Goal: Task Accomplishment & Management: Use online tool/utility

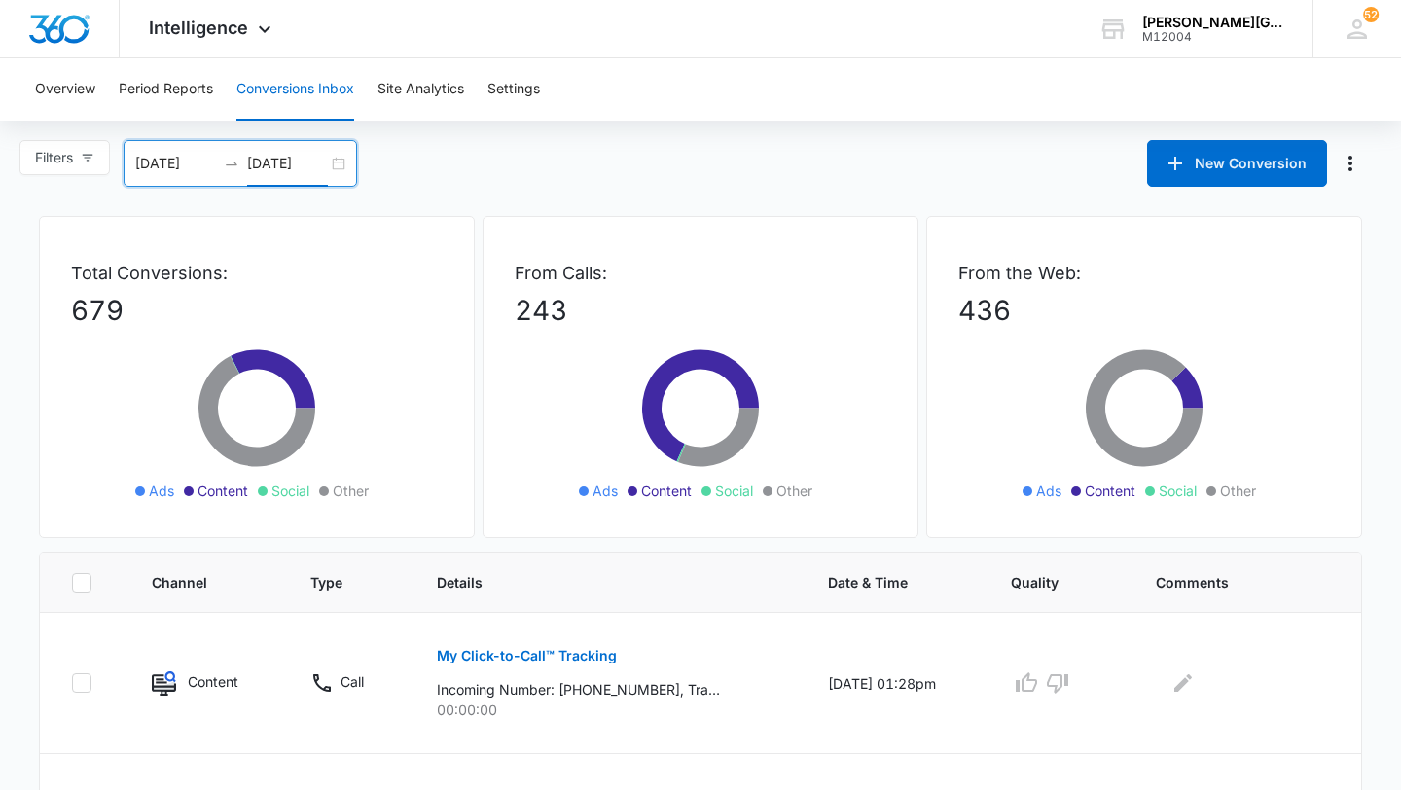
click at [309, 163] on input "[DATE]" at bounding box center [287, 163] width 81 height 21
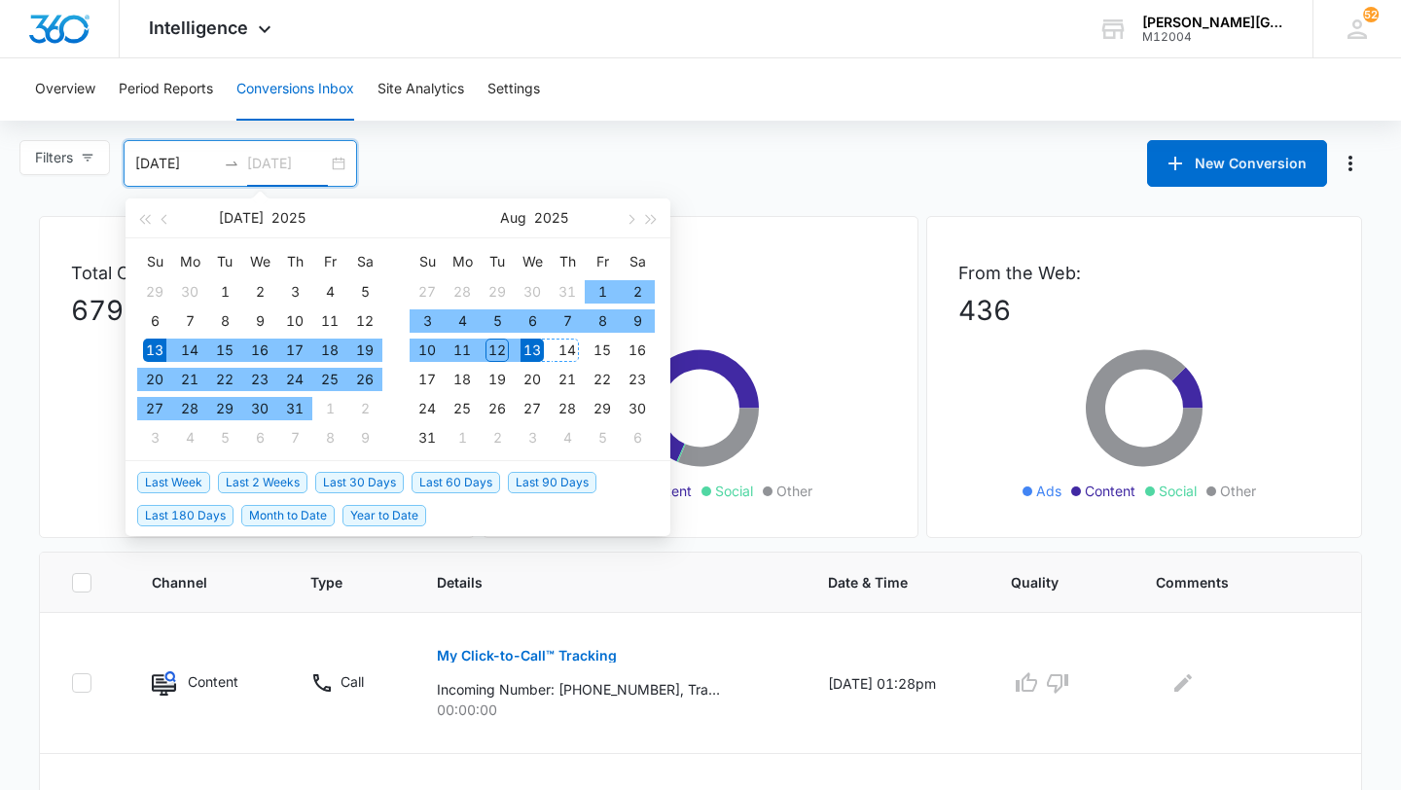
click at [573, 342] on div "14" at bounding box center [567, 350] width 23 height 23
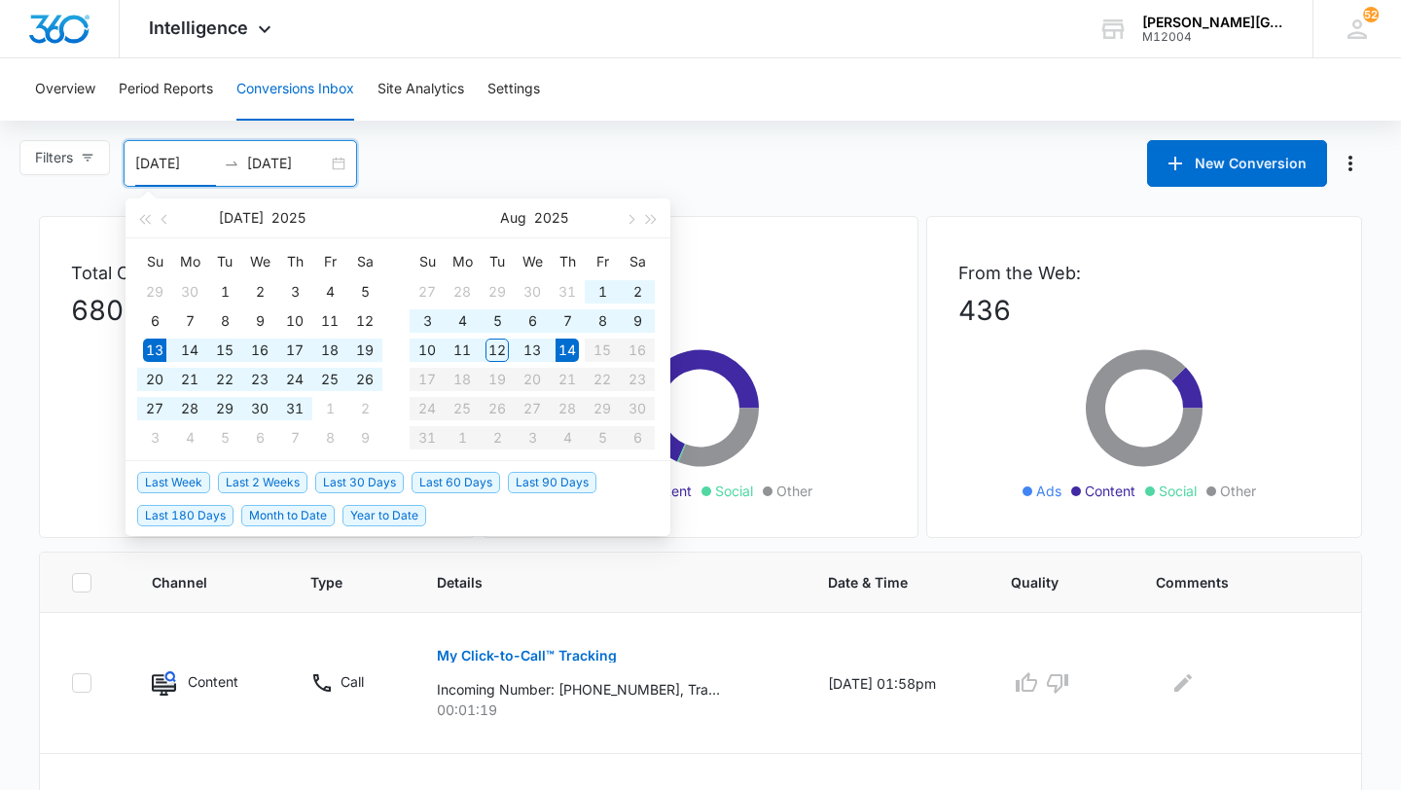
click at [324, 161] on input "[DATE]" at bounding box center [287, 163] width 81 height 21
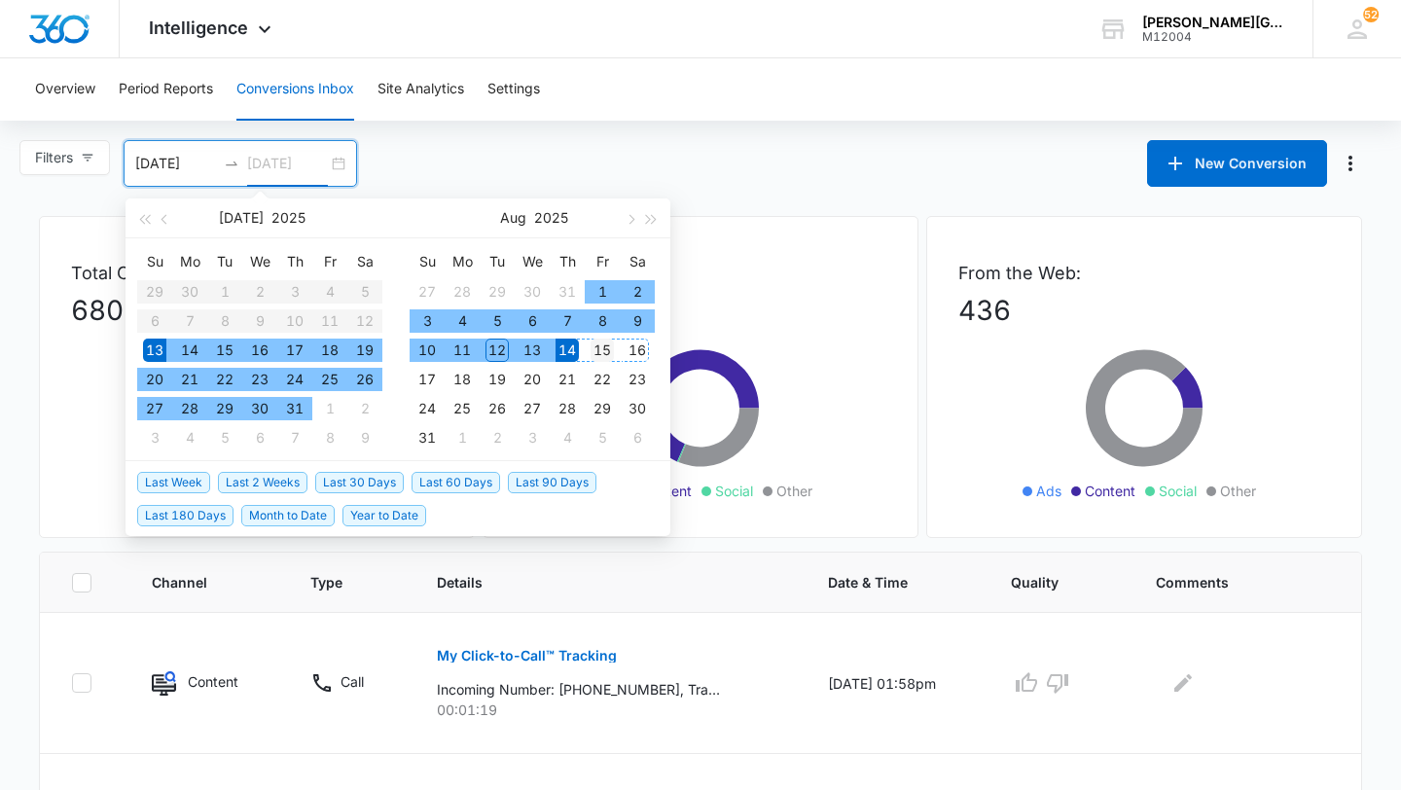
type input "[DATE]"
click at [607, 345] on div "15" at bounding box center [602, 350] width 23 height 23
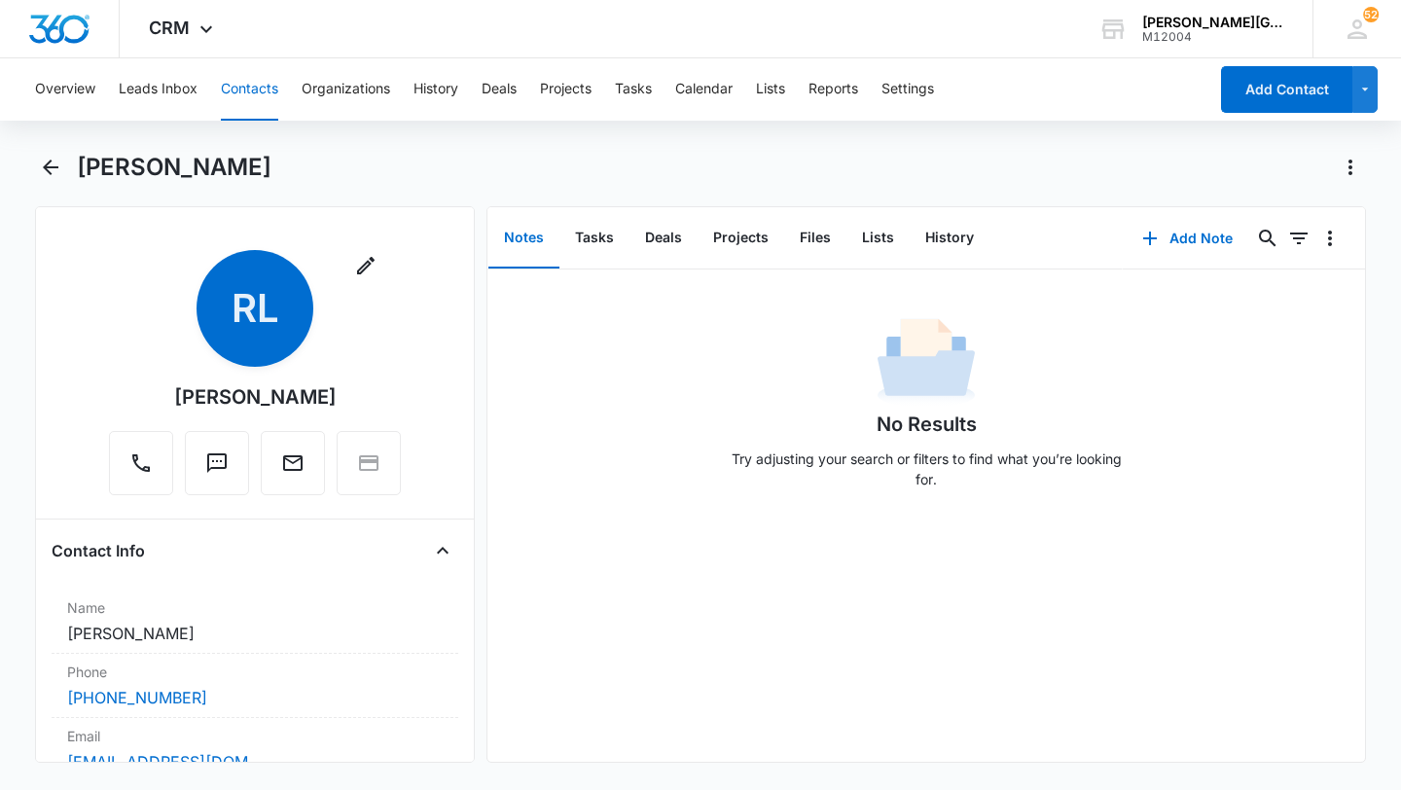
scroll to position [332, 0]
